Goal: Find specific page/section: Find specific page/section

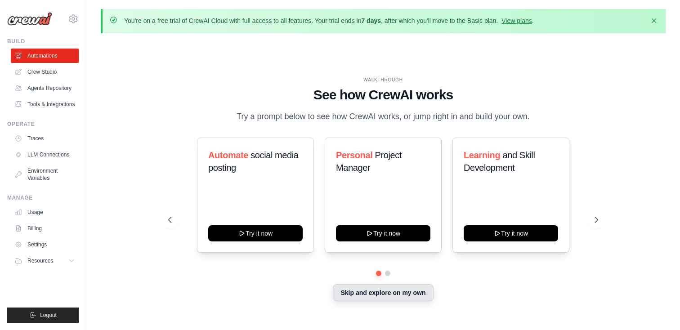
click at [364, 293] on button "Skip and explore on my own" at bounding box center [383, 292] width 100 height 17
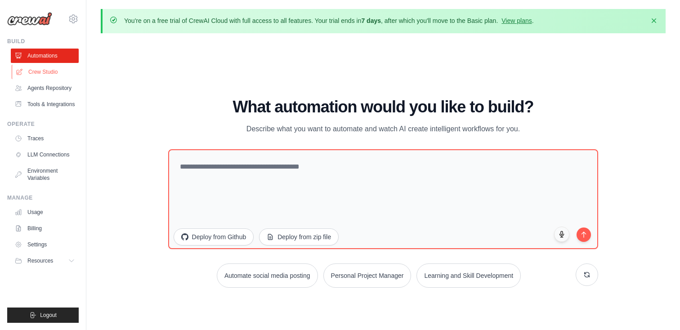
click at [53, 73] on link "Crew Studio" at bounding box center [46, 72] width 68 height 14
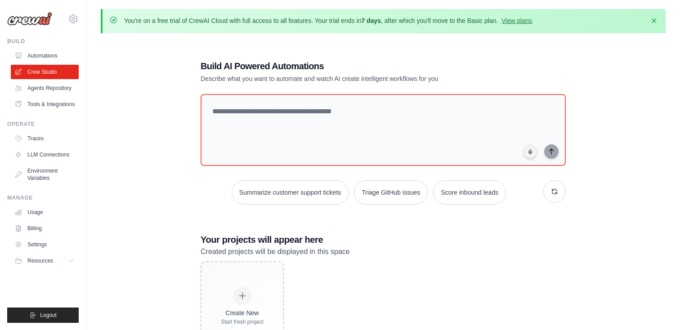
scroll to position [49, 0]
